Goal: Register for event/course

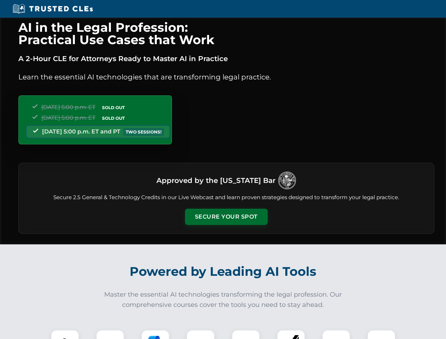
click at [226, 217] on button "Secure Your Spot" at bounding box center [226, 217] width 83 height 16
click at [65, 335] on img at bounding box center [65, 344] width 20 height 20
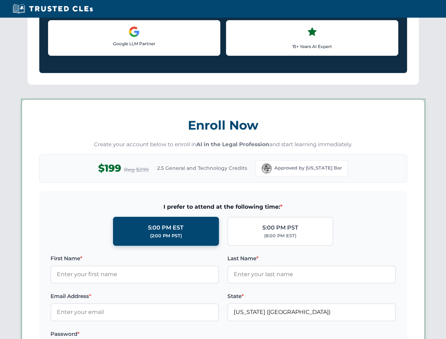
click at [155, 335] on label "Password *" at bounding box center [135, 334] width 169 height 8
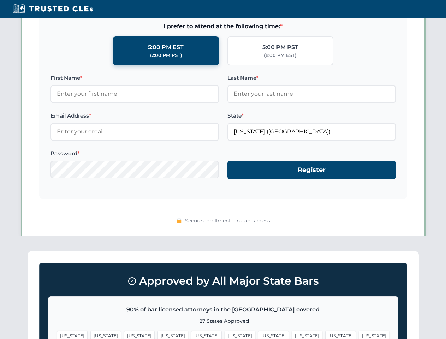
click at [325, 335] on span "[US_STATE]" at bounding box center [340, 336] width 31 height 10
